Goal: Information Seeking & Learning: Stay updated

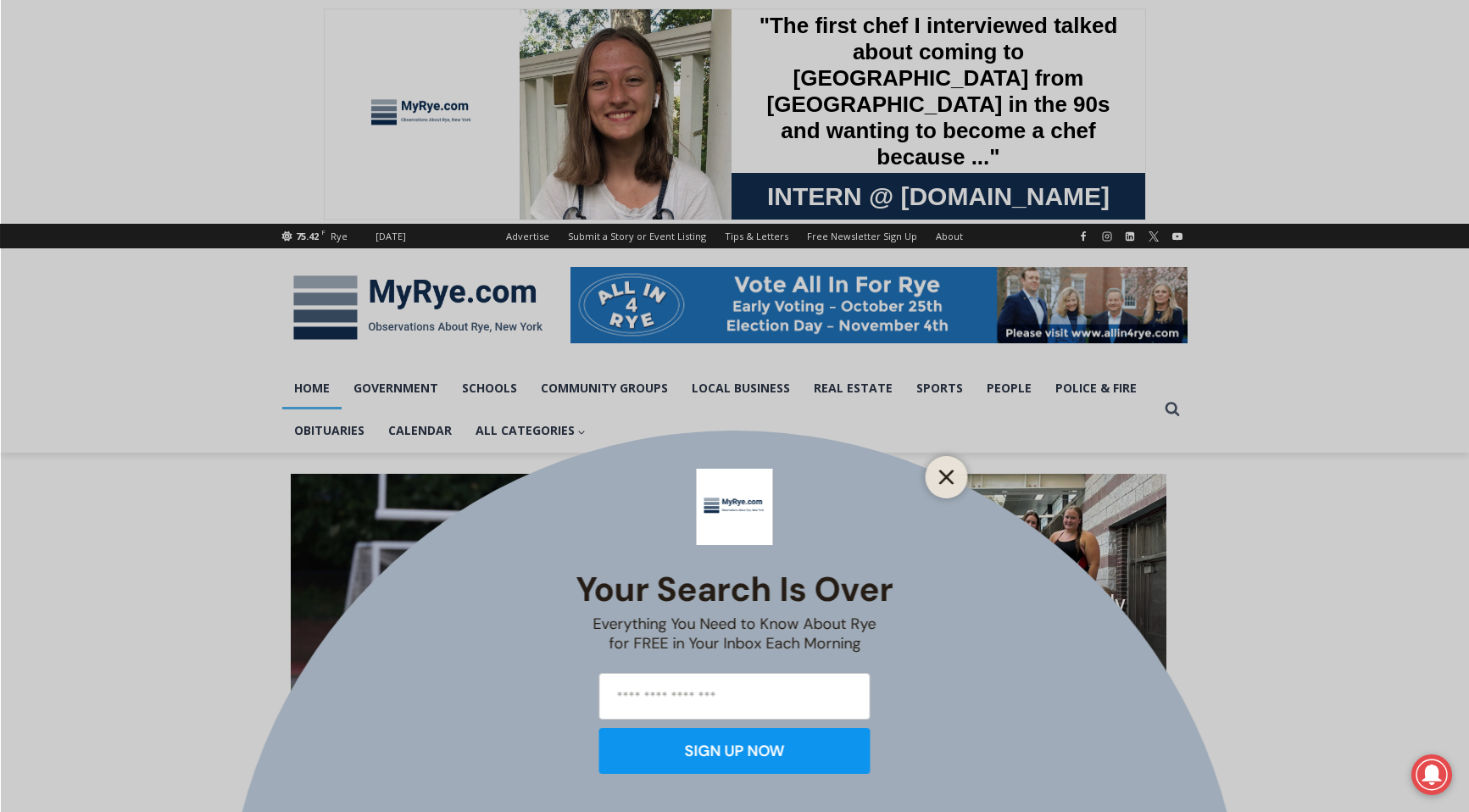
click at [940, 472] on line "Close" at bounding box center [946, 478] width 12 height 12
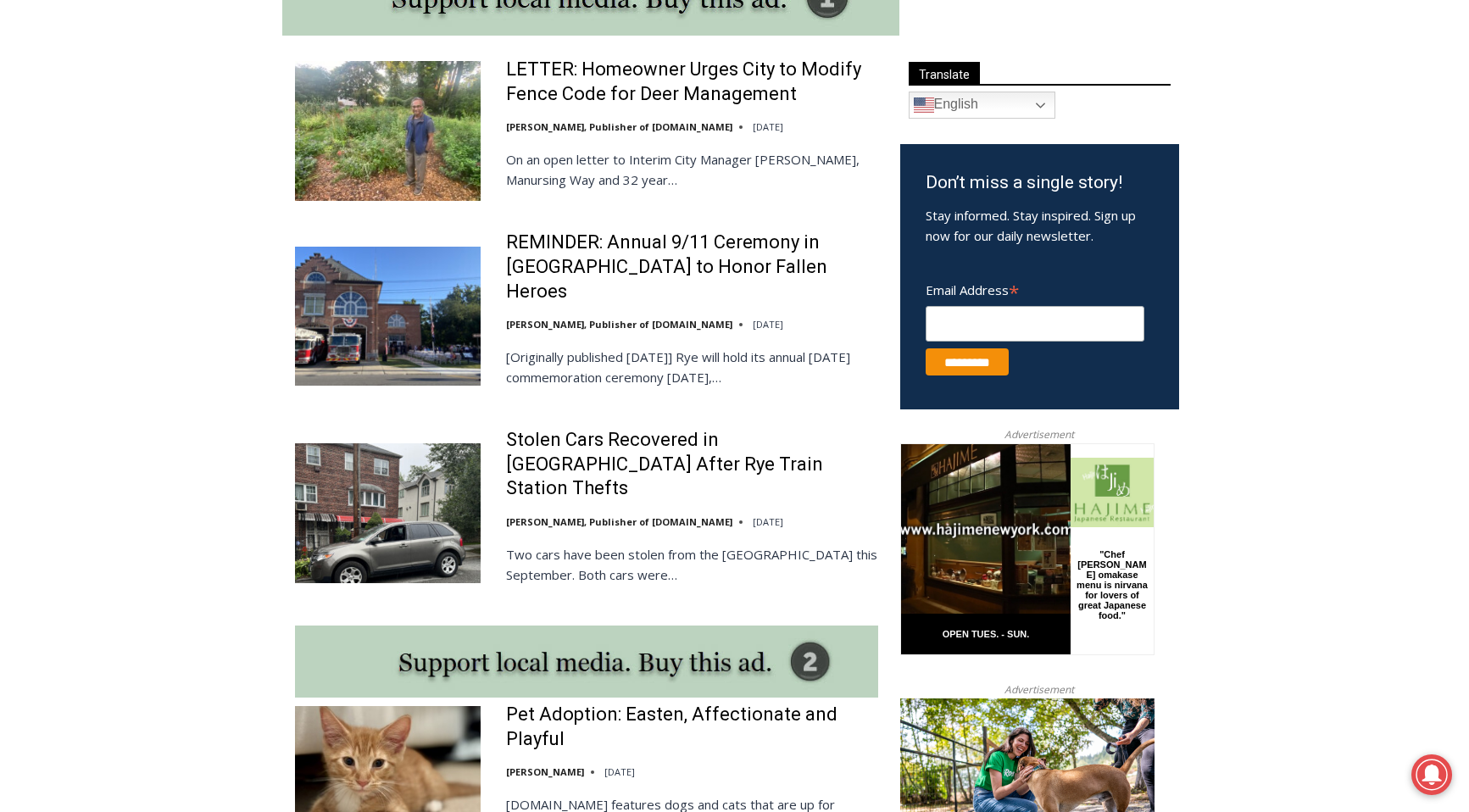
scroll to position [972, 0]
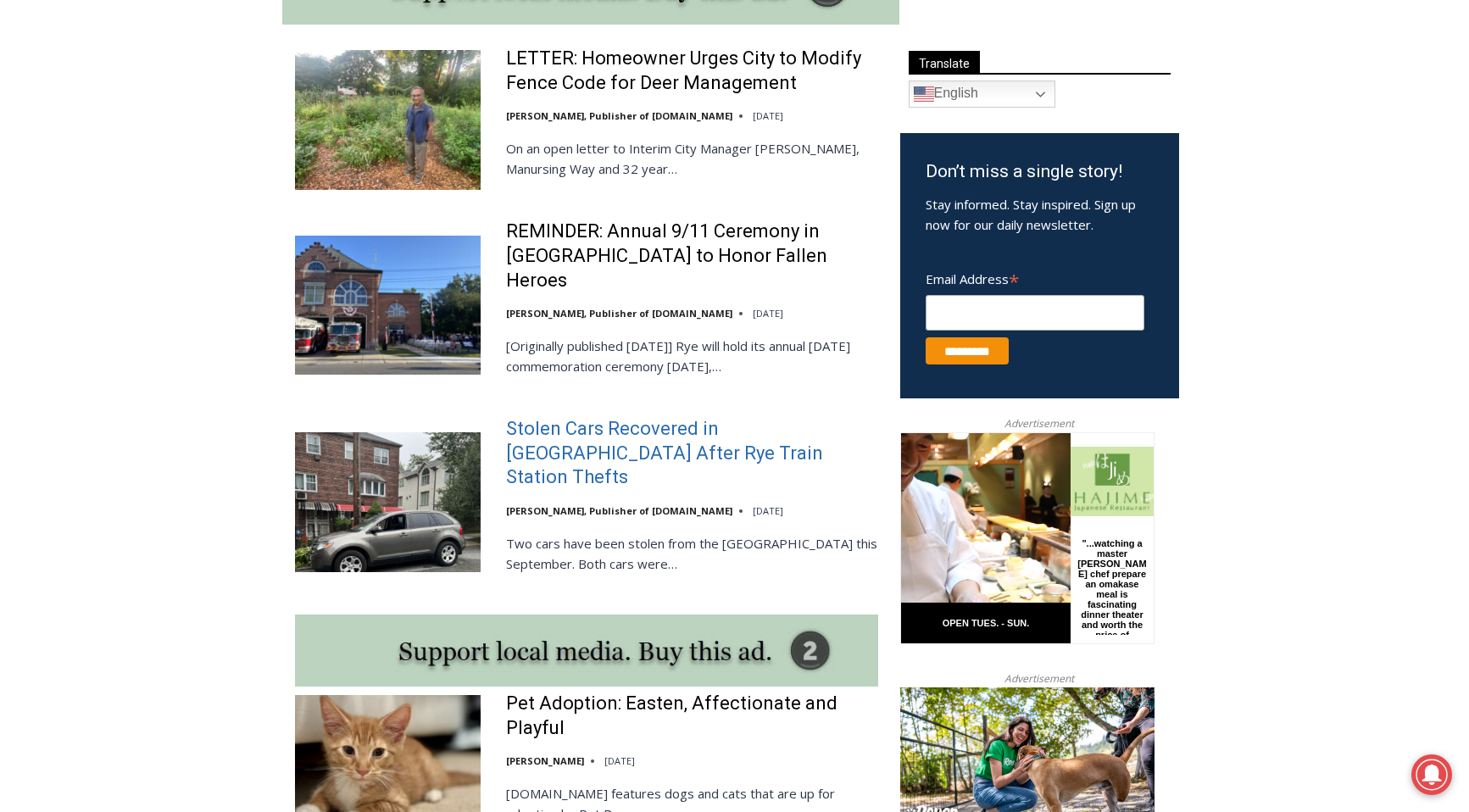
click at [596, 445] on link "Stolen Cars Recovered in [GEOGRAPHIC_DATA] After Rye Train Station Thefts" at bounding box center [692, 453] width 372 height 73
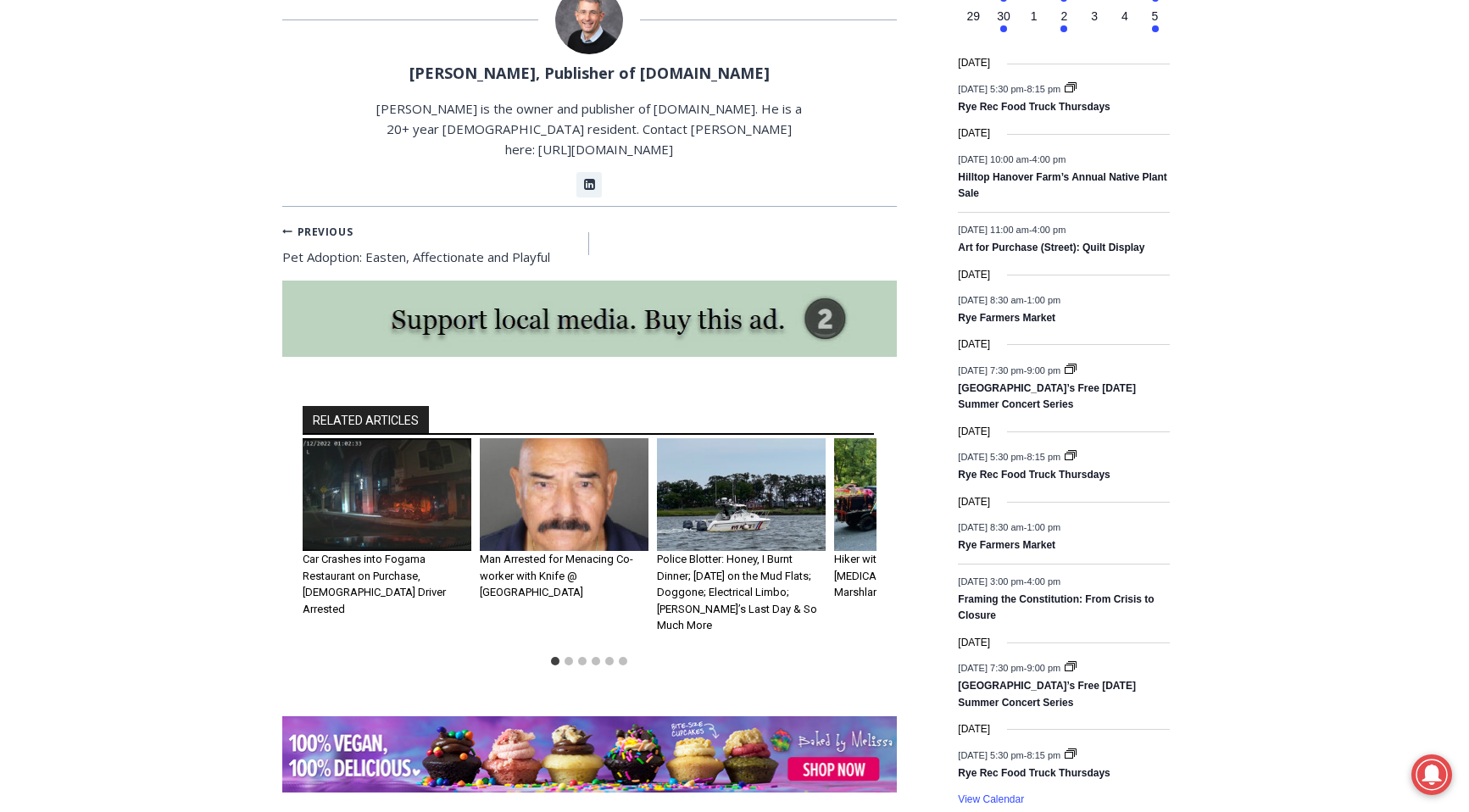
scroll to position [2139, 0]
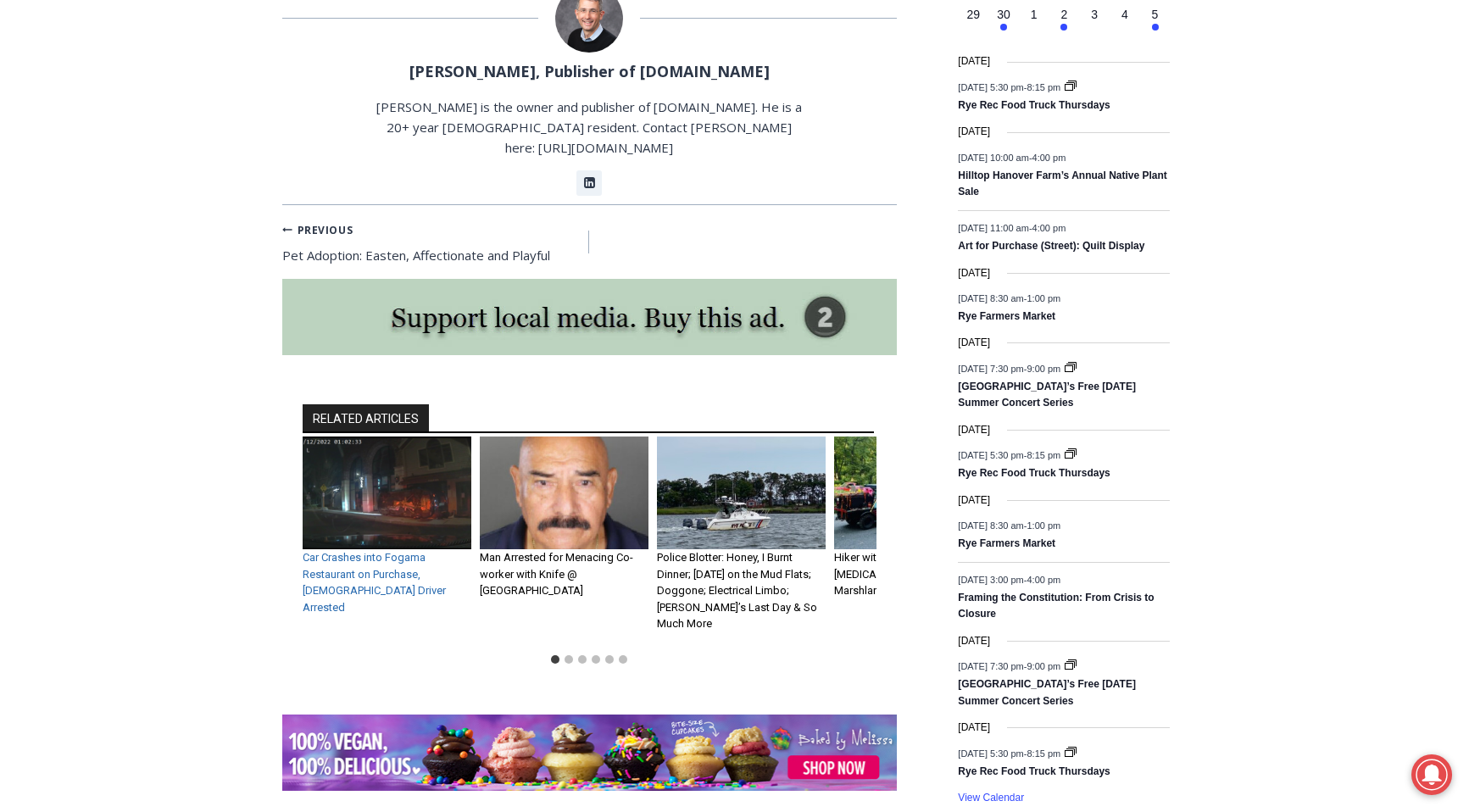
click at [360, 551] on link "Car Crashes into Fogama Restaurant on Purchase, 19-Year Old Driver Arrested" at bounding box center [374, 582] width 143 height 63
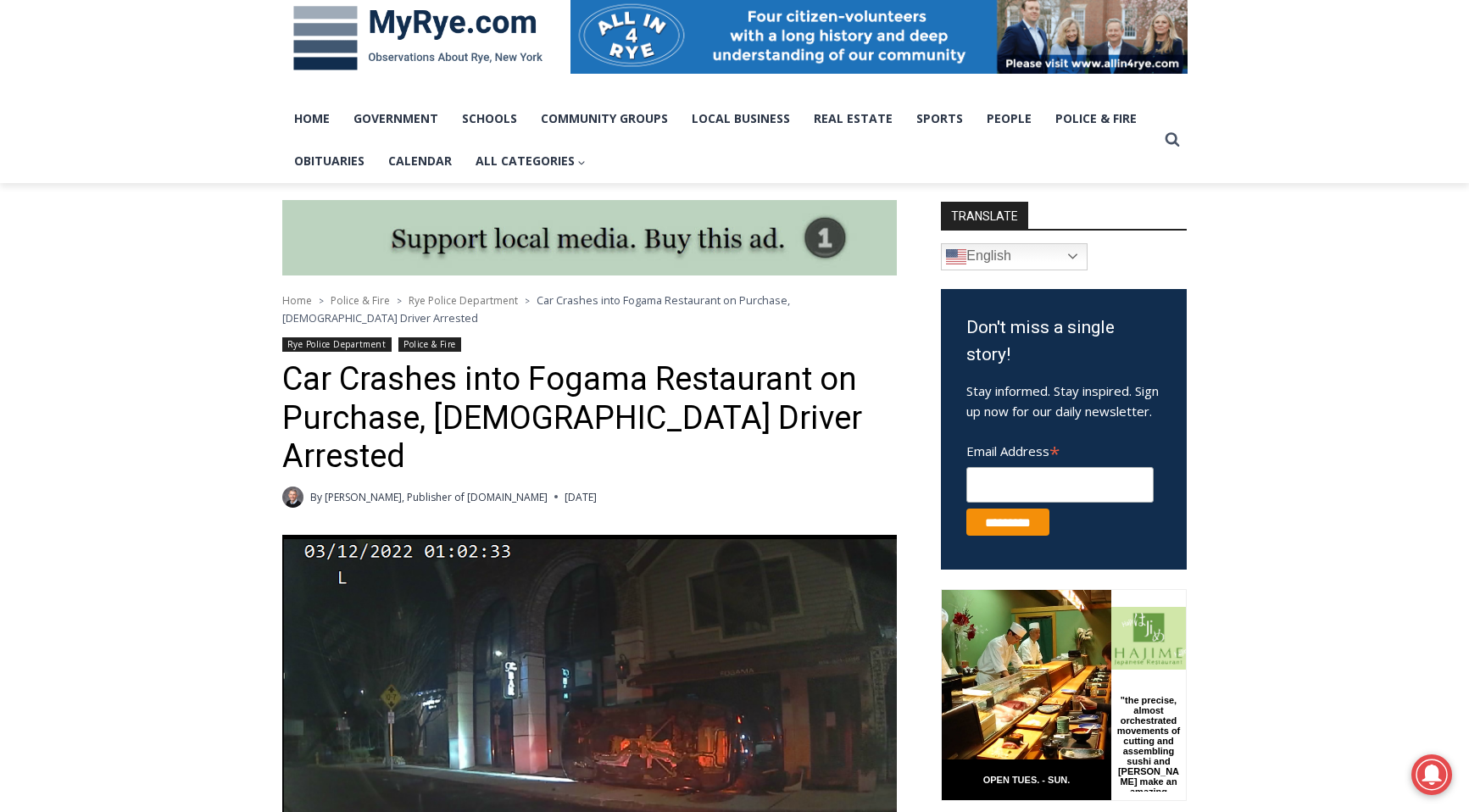
scroll to position [274, 0]
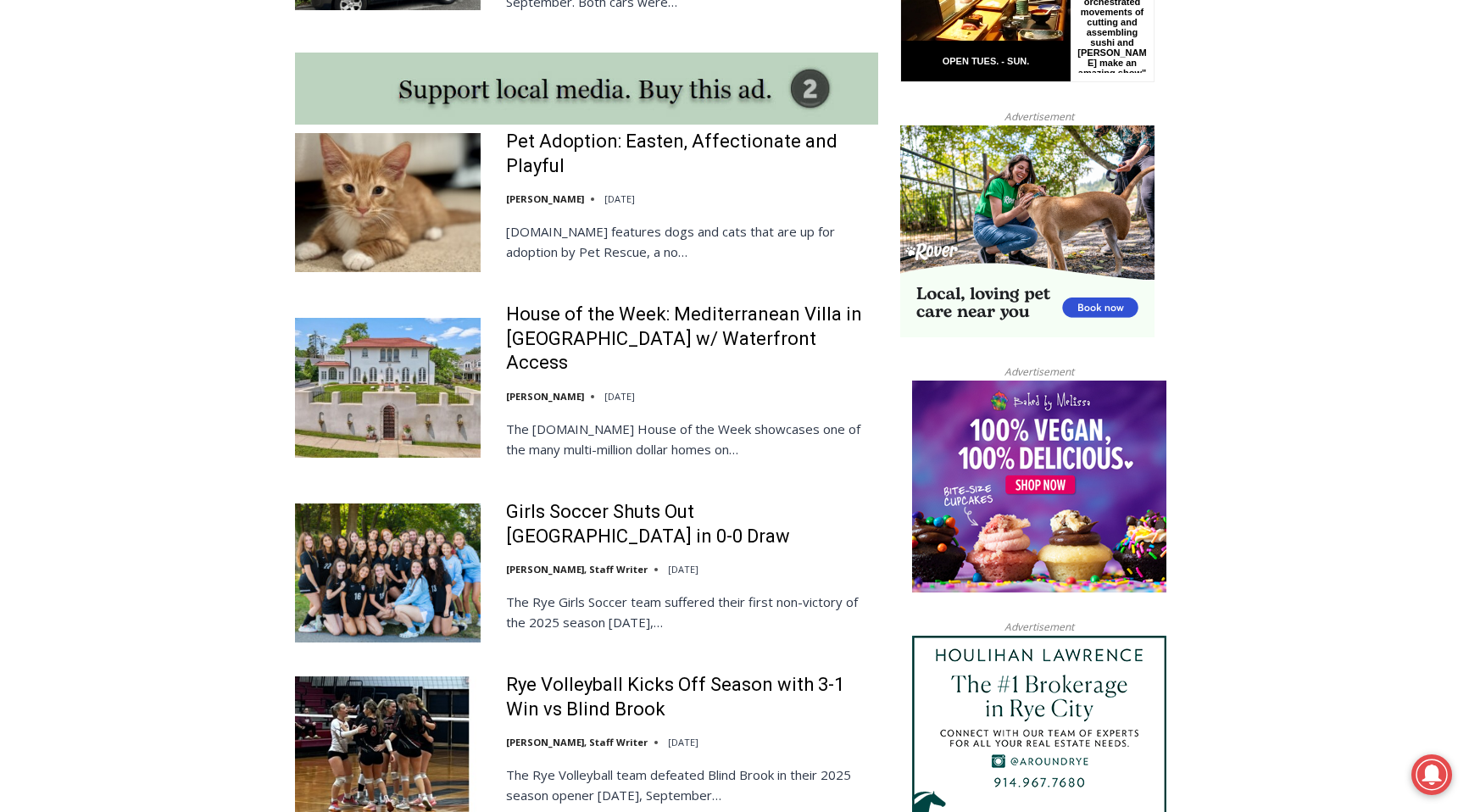
scroll to position [1535, 0]
